Goal: Information Seeking & Learning: Find specific page/section

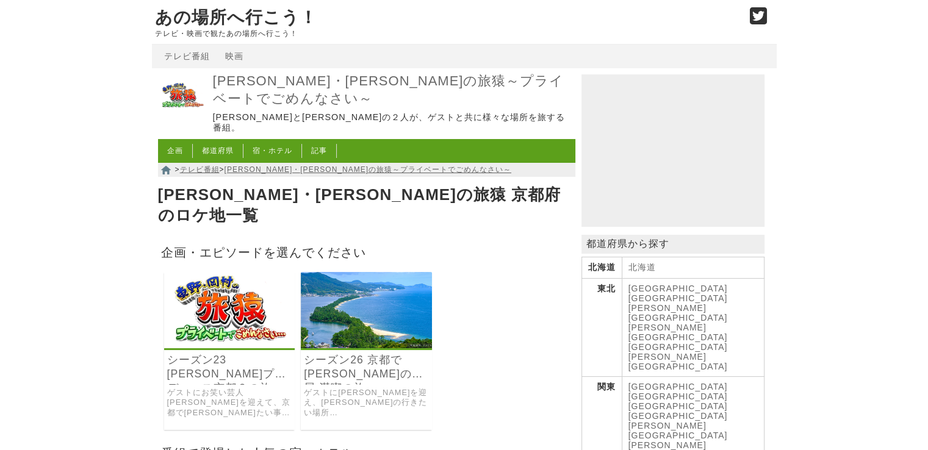
click at [342, 353] on link "シーズン26 京都で[PERSON_NAME]の舟屋 満喫の旅" at bounding box center [366, 367] width 125 height 28
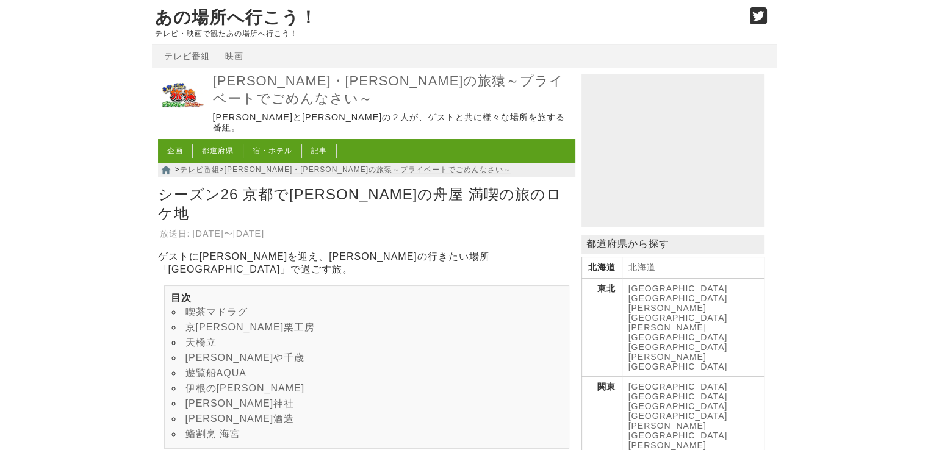
click at [216, 322] on link "京[PERSON_NAME]栗工房" at bounding box center [251, 327] width 130 height 10
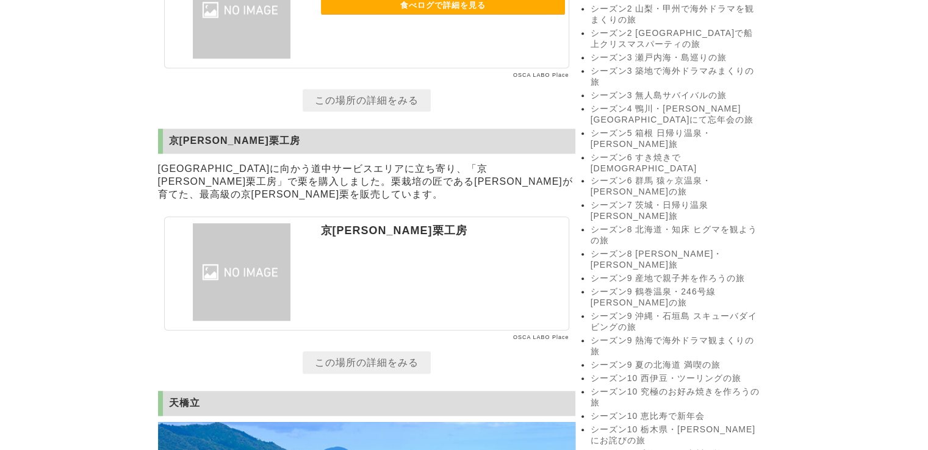
scroll to position [929, 0]
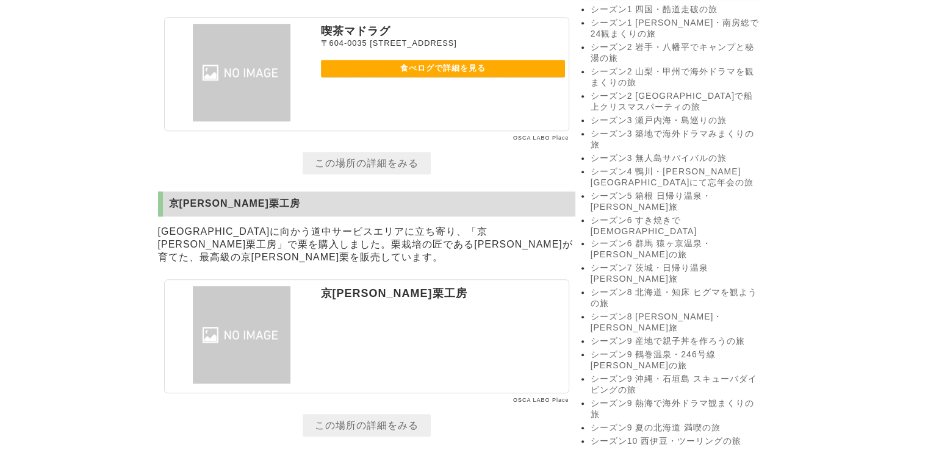
click at [370, 286] on p "京[PERSON_NAME]栗工房" at bounding box center [443, 293] width 244 height 15
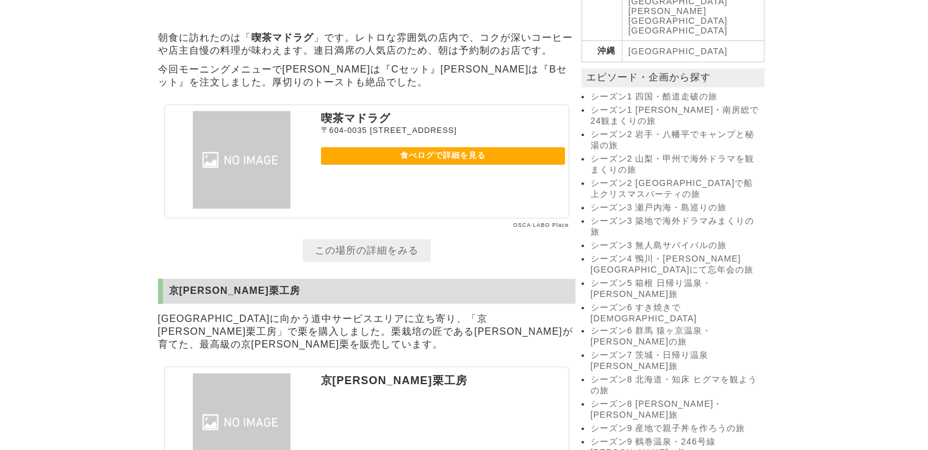
scroll to position [807, 0]
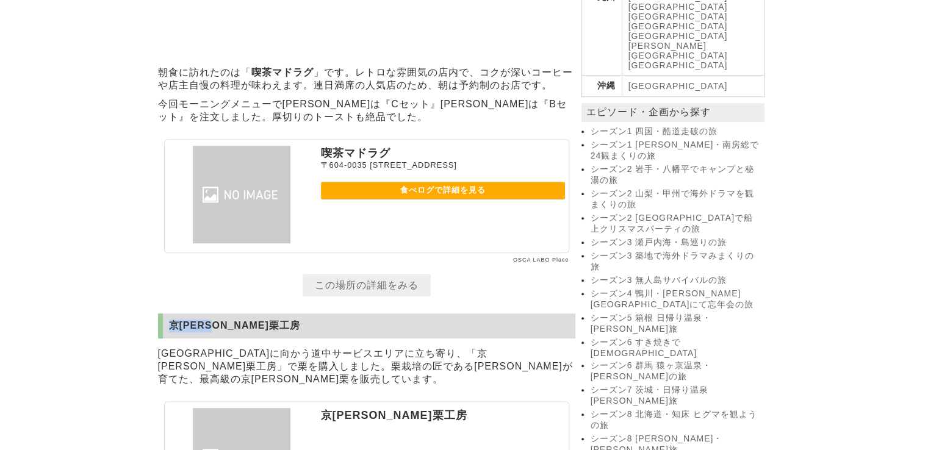
drag, startPoint x: 168, startPoint y: 314, endPoint x: 237, endPoint y: 311, distance: 69.6
click at [237, 314] on h2 "京[PERSON_NAME]栗工房" at bounding box center [366, 326] width 417 height 25
